Goal: Task Accomplishment & Management: Use online tool/utility

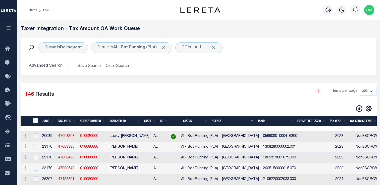
select select "200"
click at [59, 70] on button "Advanced Search" at bounding box center [50, 66] width 42 height 10
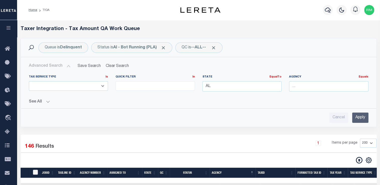
click at [35, 175] on input "TaxID" at bounding box center [35, 172] width 5 height 5
checkbox input "true"
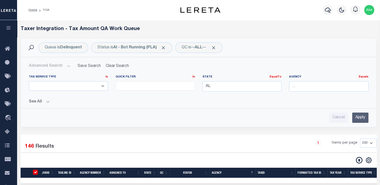
checkbox input "true"
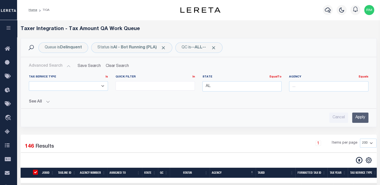
checkbox input "true"
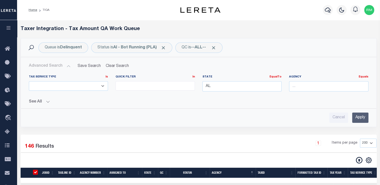
checkbox input "true"
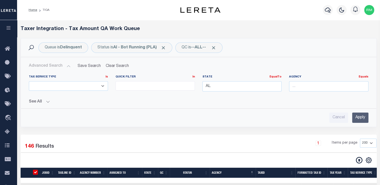
checkbox input "true"
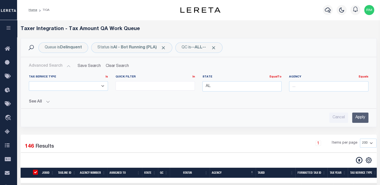
checkbox input "true"
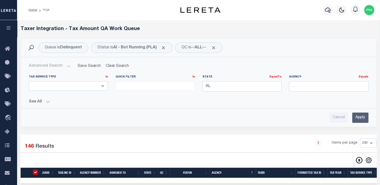
checkbox input "true"
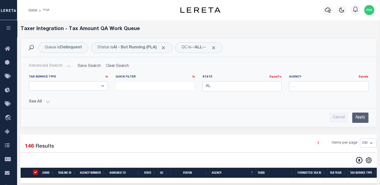
checkbox input "true"
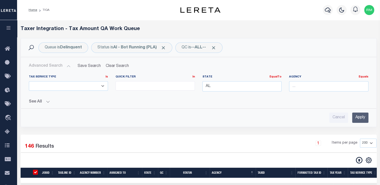
checkbox input "true"
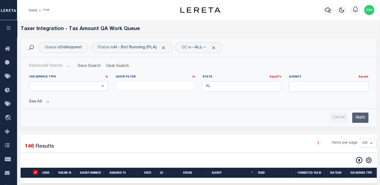
checkbox input "true"
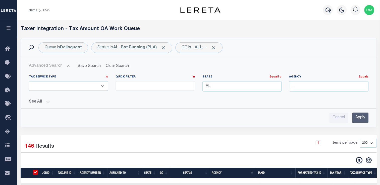
checkbox input "true"
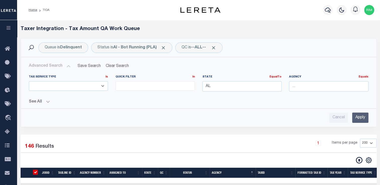
checkbox input "true"
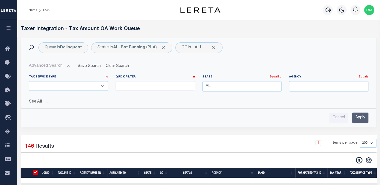
checkbox input "true"
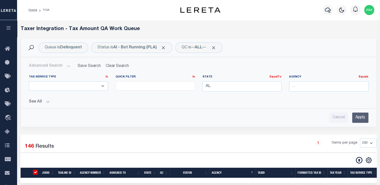
checkbox input "true"
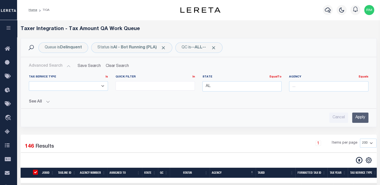
checkbox input "true"
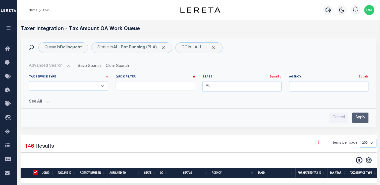
checkbox input "true"
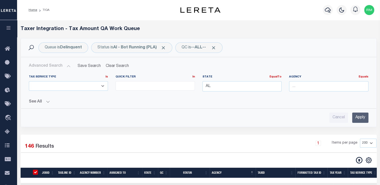
checkbox input "true"
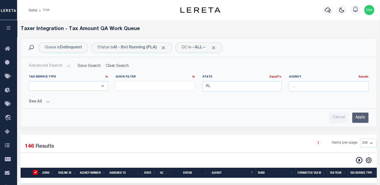
checkbox input "true"
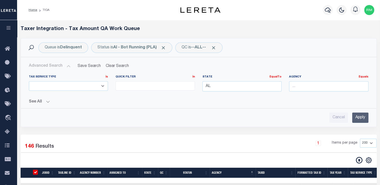
checkbox input "true"
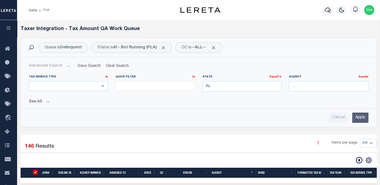
checkbox input "true"
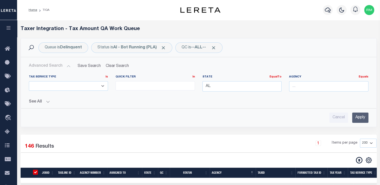
checkbox input "true"
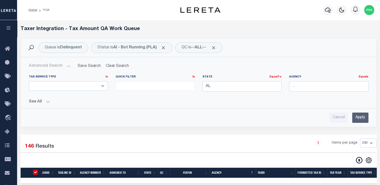
checkbox input "true"
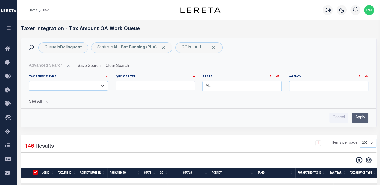
checkbox input "true"
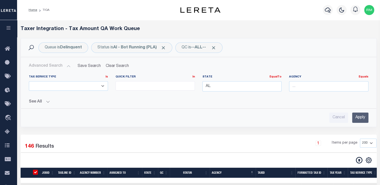
checkbox input "true"
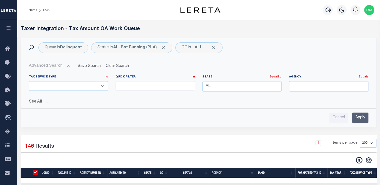
checkbox input "true"
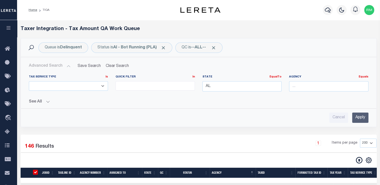
checkbox input "true"
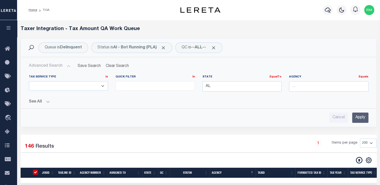
checkbox input "true"
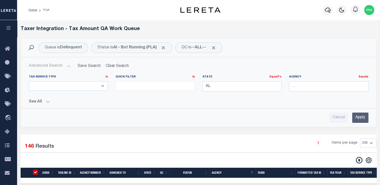
checkbox input "true"
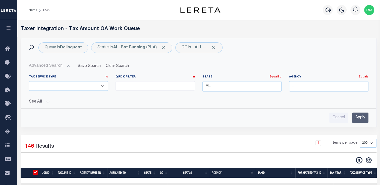
checkbox input "true"
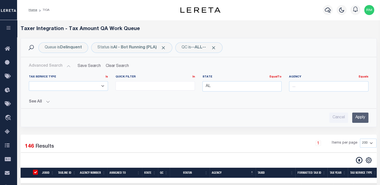
checkbox input "true"
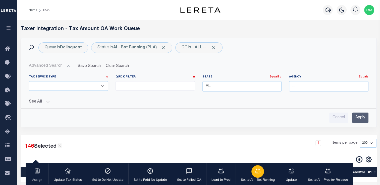
click at [264, 172] on button "Set to AI - Bot Running" at bounding box center [258, 174] width 44 height 23
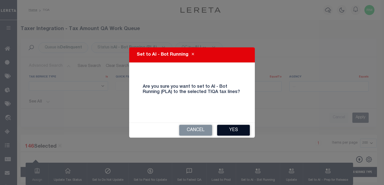
click at [230, 128] on button "Yes" at bounding box center [233, 130] width 33 height 11
